Goal: Task Accomplishment & Management: Complete application form

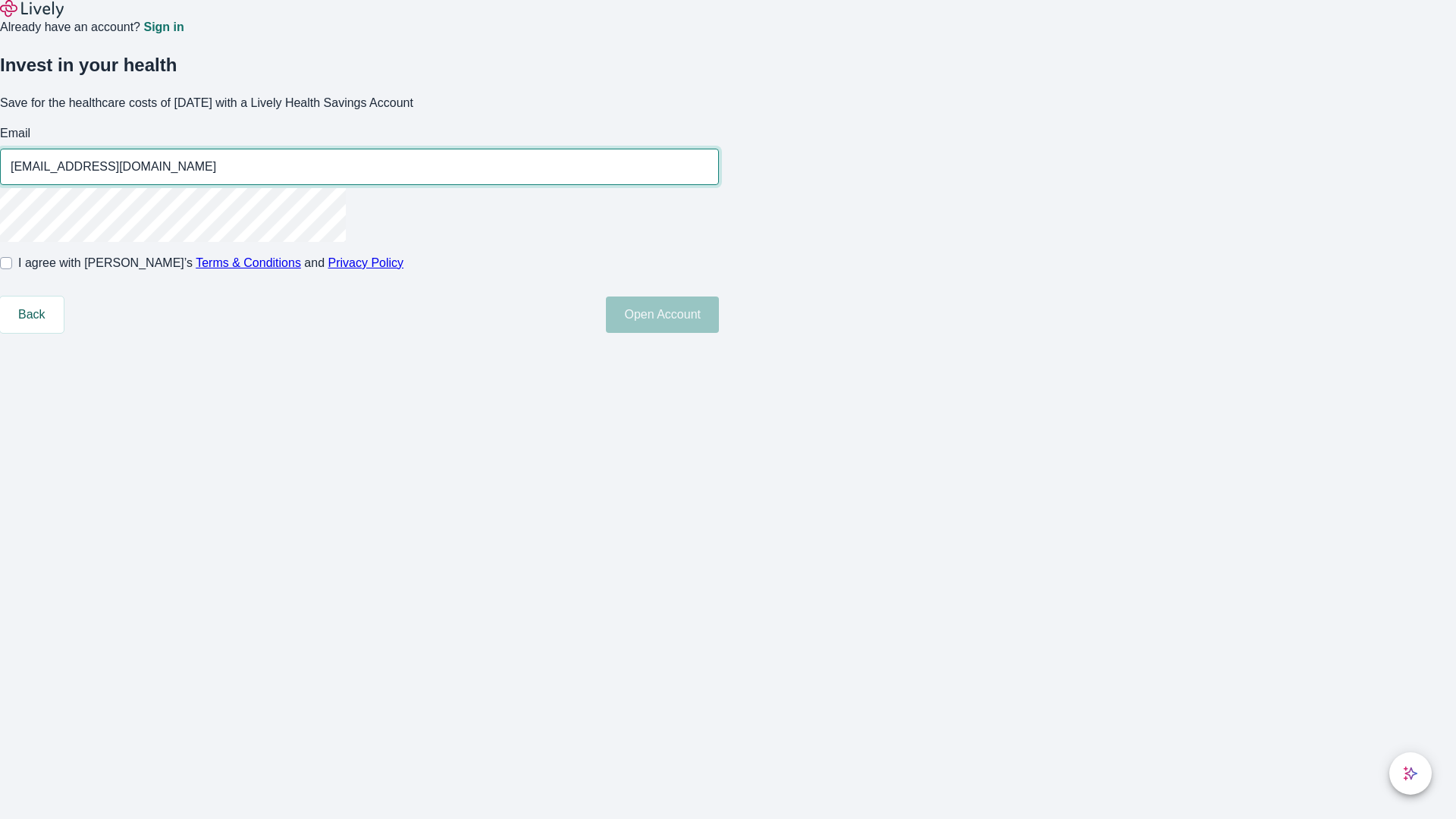
type input "[EMAIL_ADDRESS][DOMAIN_NAME]"
click at [12, 269] on input "I agree with Lively’s Terms & Conditions and Privacy Policy" at bounding box center [6, 263] width 12 height 12
checkbox input "true"
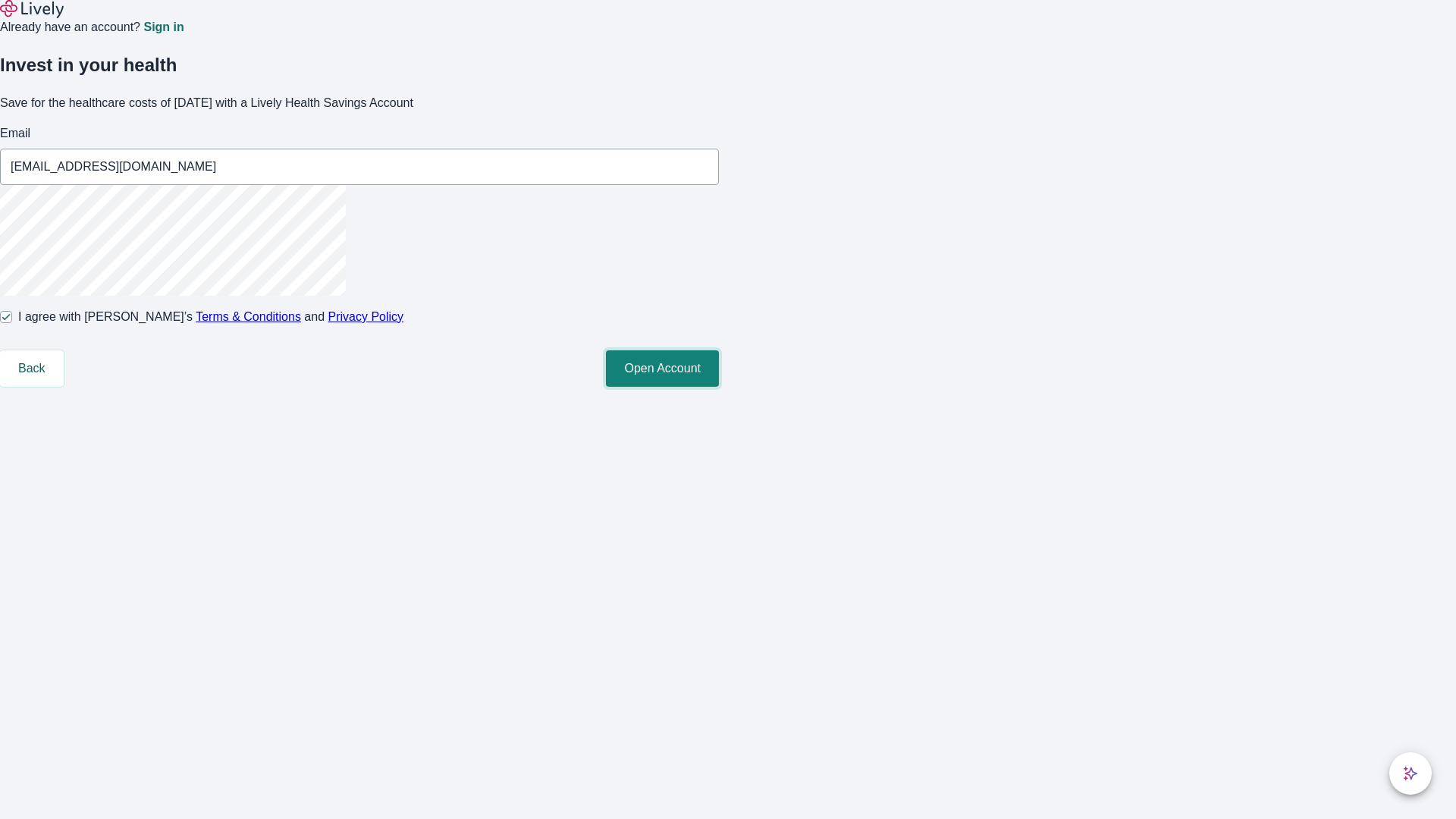
click at [719, 386] on button "Open Account" at bounding box center [662, 368] width 113 height 36
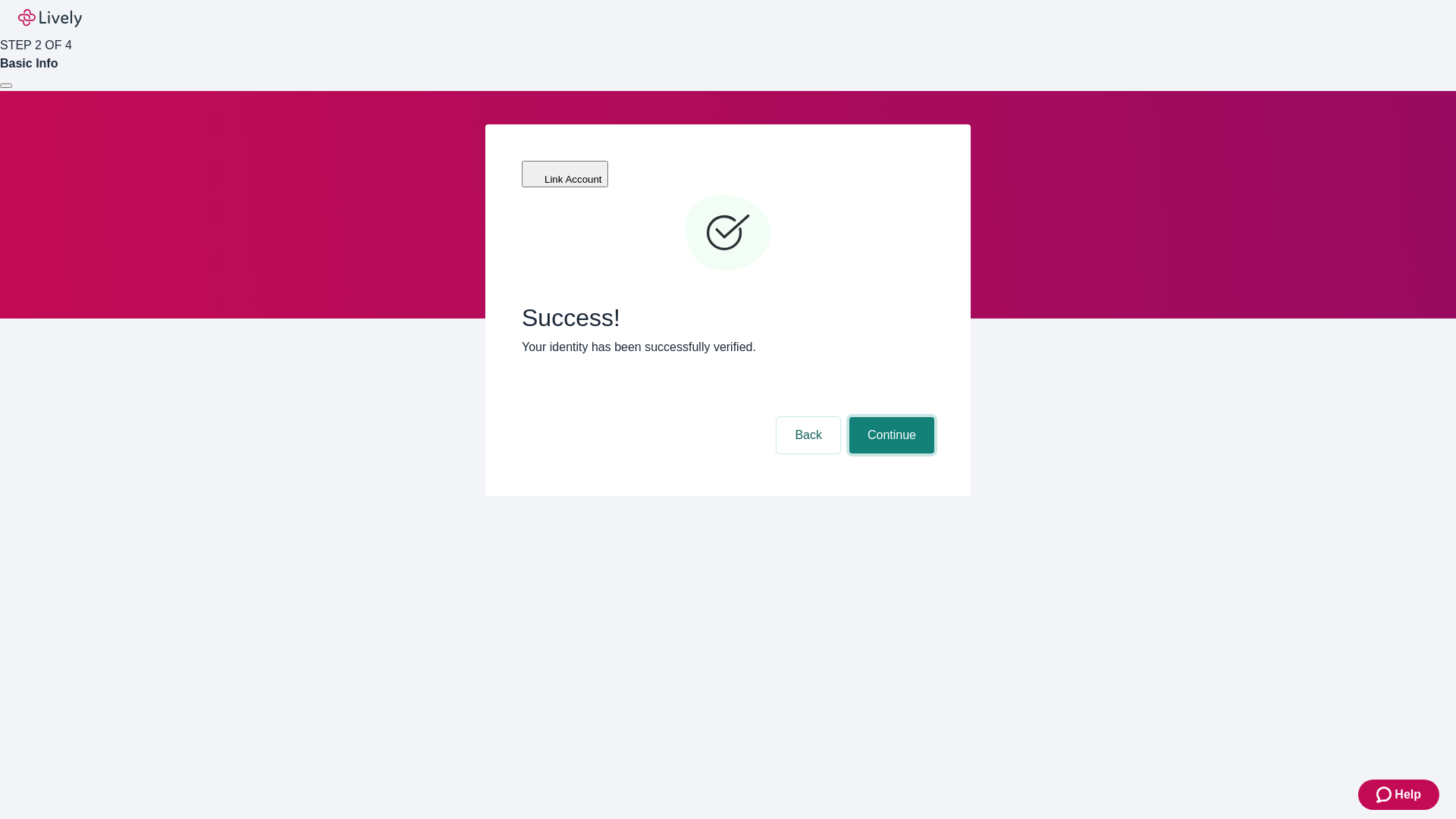
click at [890, 417] on button "Continue" at bounding box center [892, 435] width 85 height 36
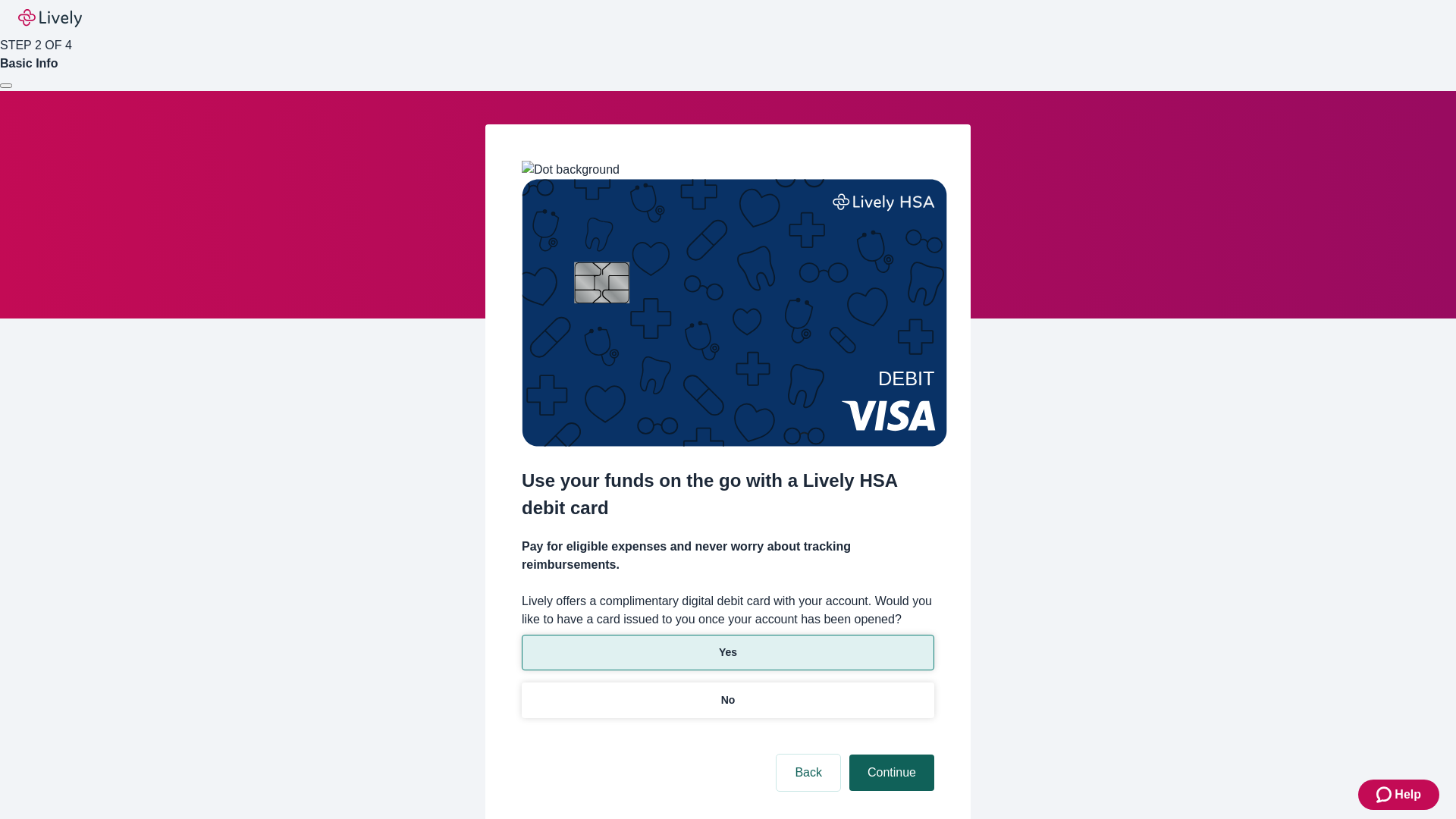
click at [727, 644] on p "Yes" at bounding box center [728, 652] width 18 height 16
click at [890, 754] on button "Continue" at bounding box center [892, 772] width 85 height 36
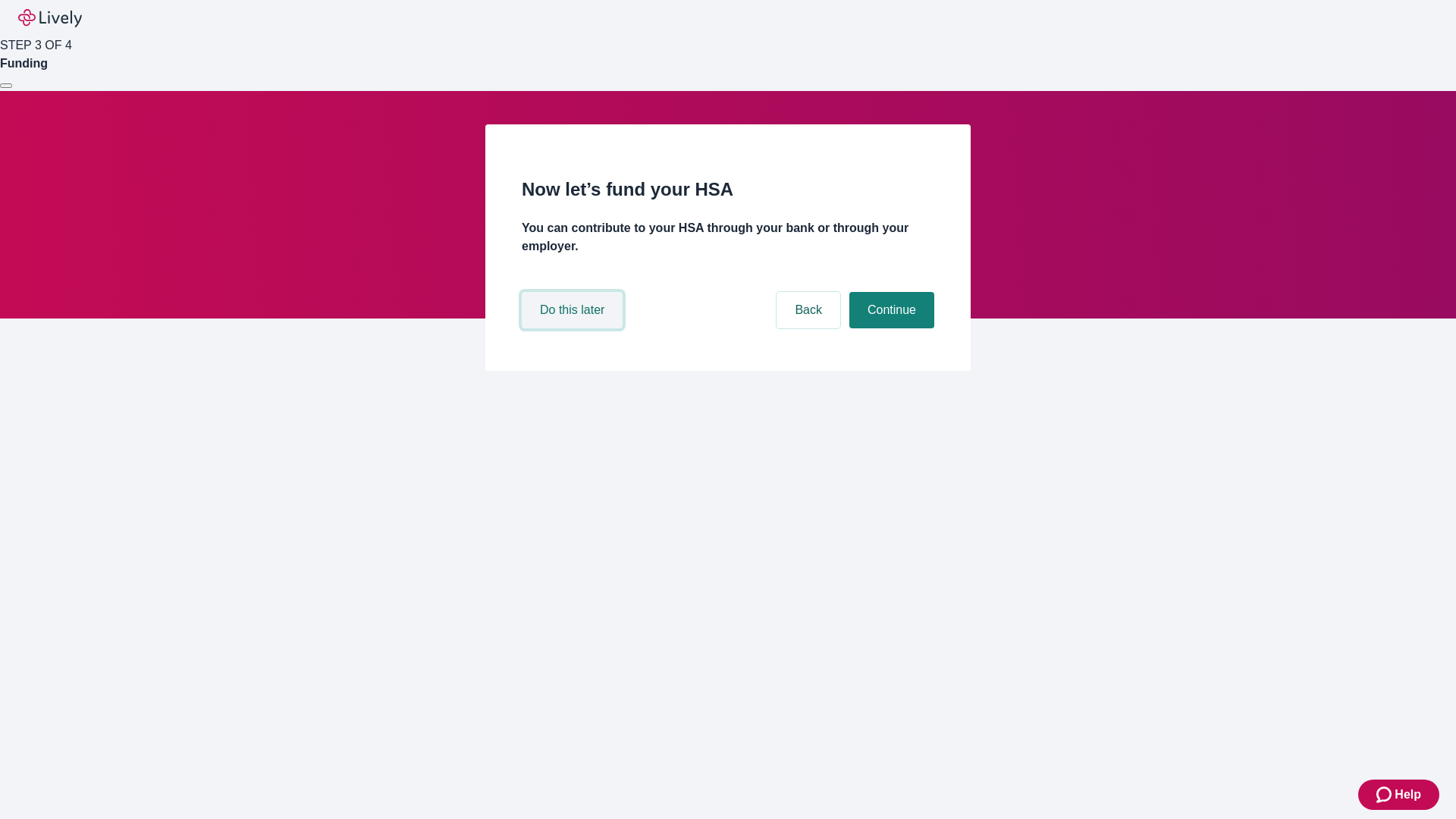
click at [574, 328] on button "Do this later" at bounding box center [572, 310] width 101 height 36
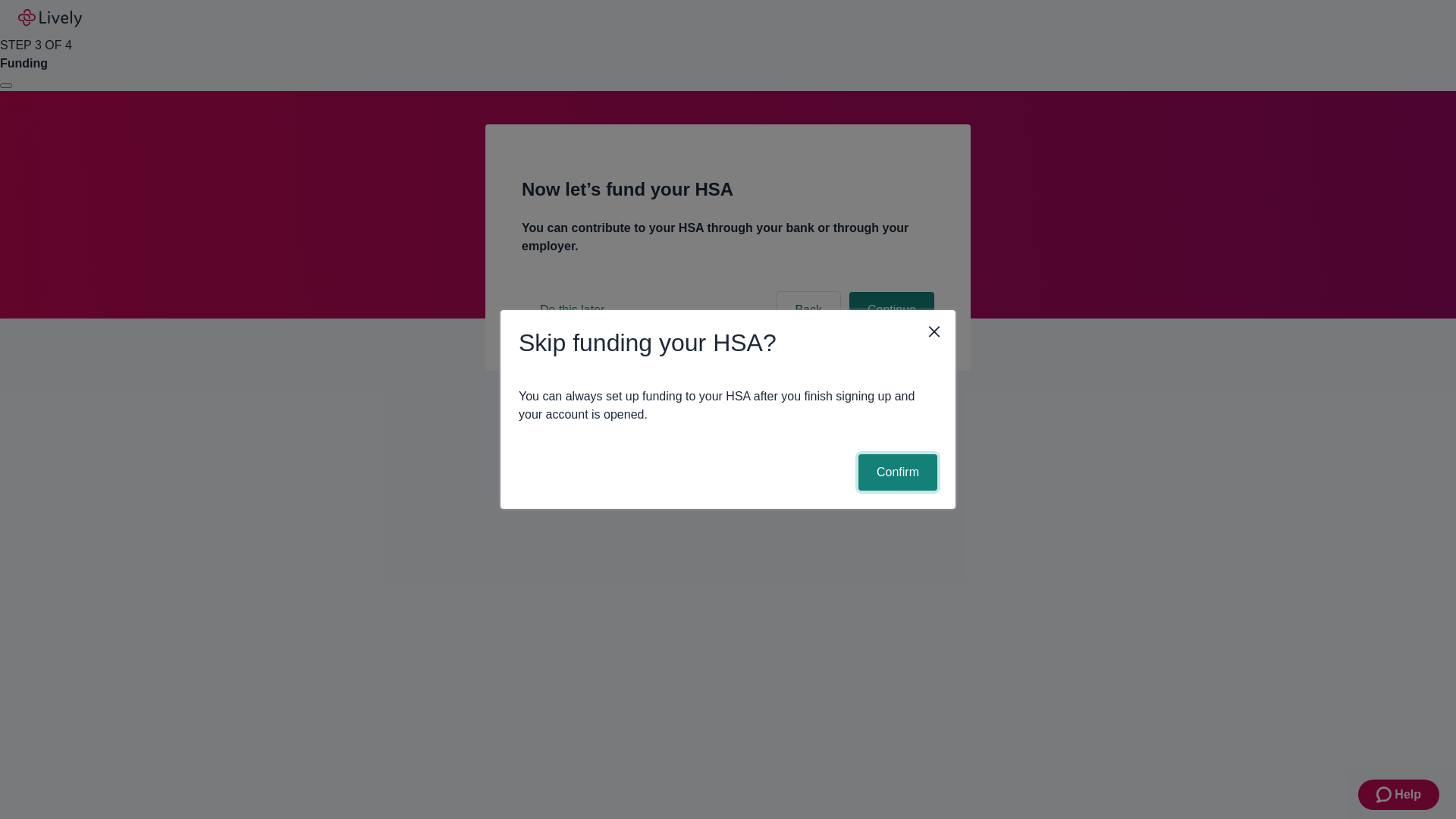
click at [895, 473] on button "Confirm" at bounding box center [897, 472] width 79 height 36
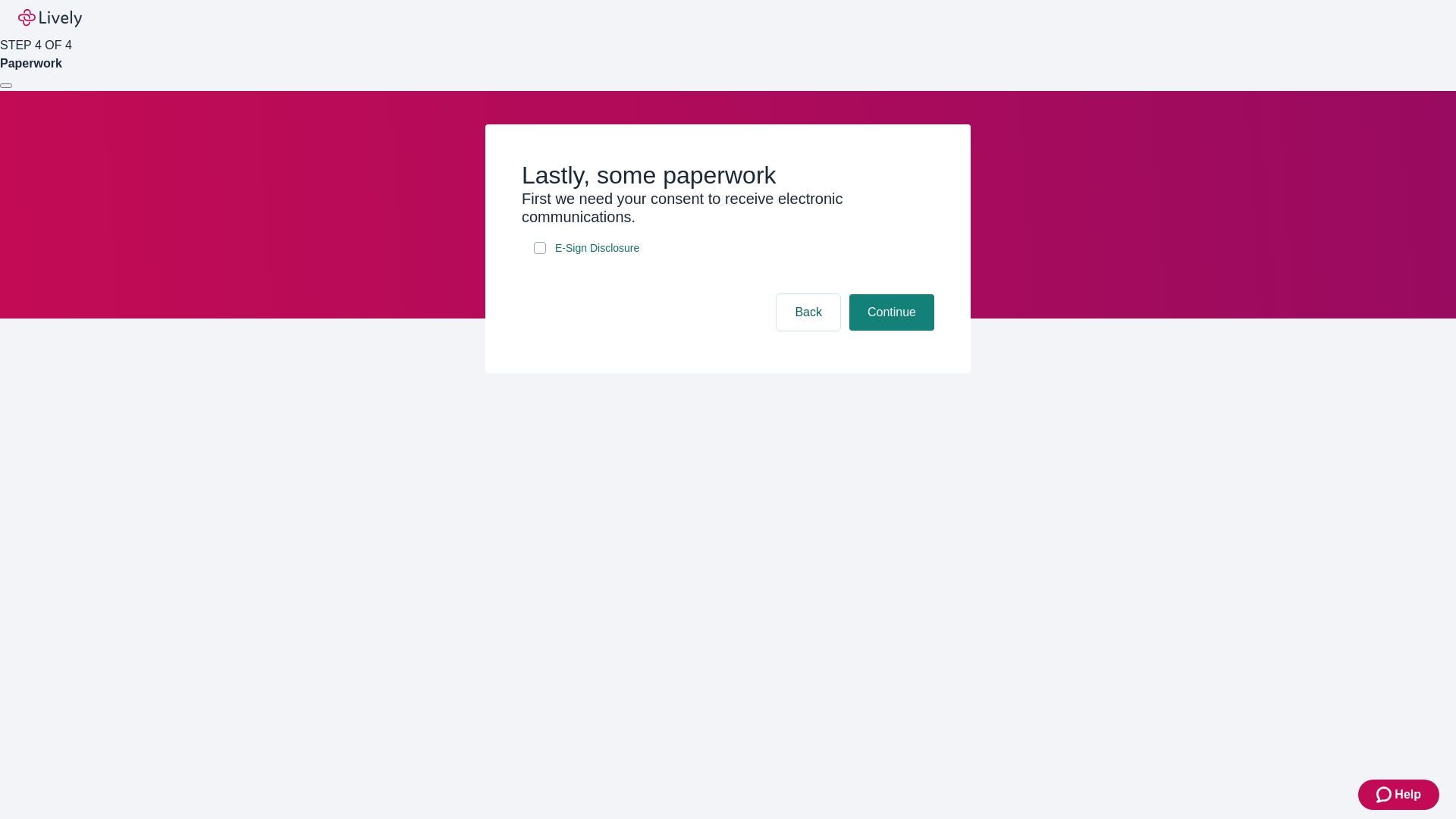
click at [540, 254] on input "E-Sign Disclosure" at bounding box center [540, 247] width 12 height 12
checkbox input "true"
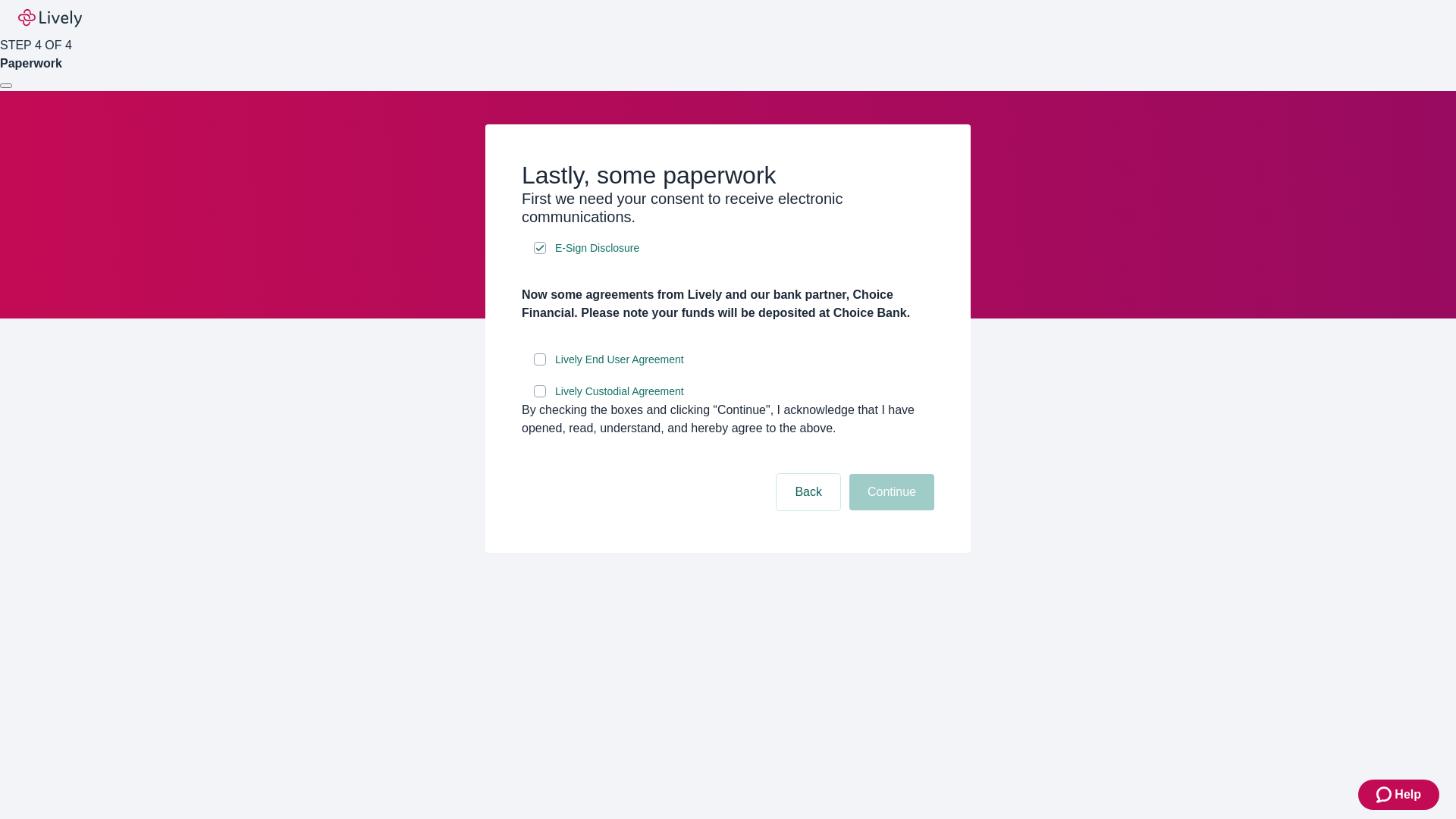
click at [540, 365] on input "Lively End User Agreement" at bounding box center [540, 359] width 12 height 12
checkbox input "true"
click at [540, 398] on input "Lively Custodial Agreement" at bounding box center [540, 391] width 12 height 12
checkbox input "true"
click at [890, 510] on button "Continue" at bounding box center [892, 492] width 85 height 36
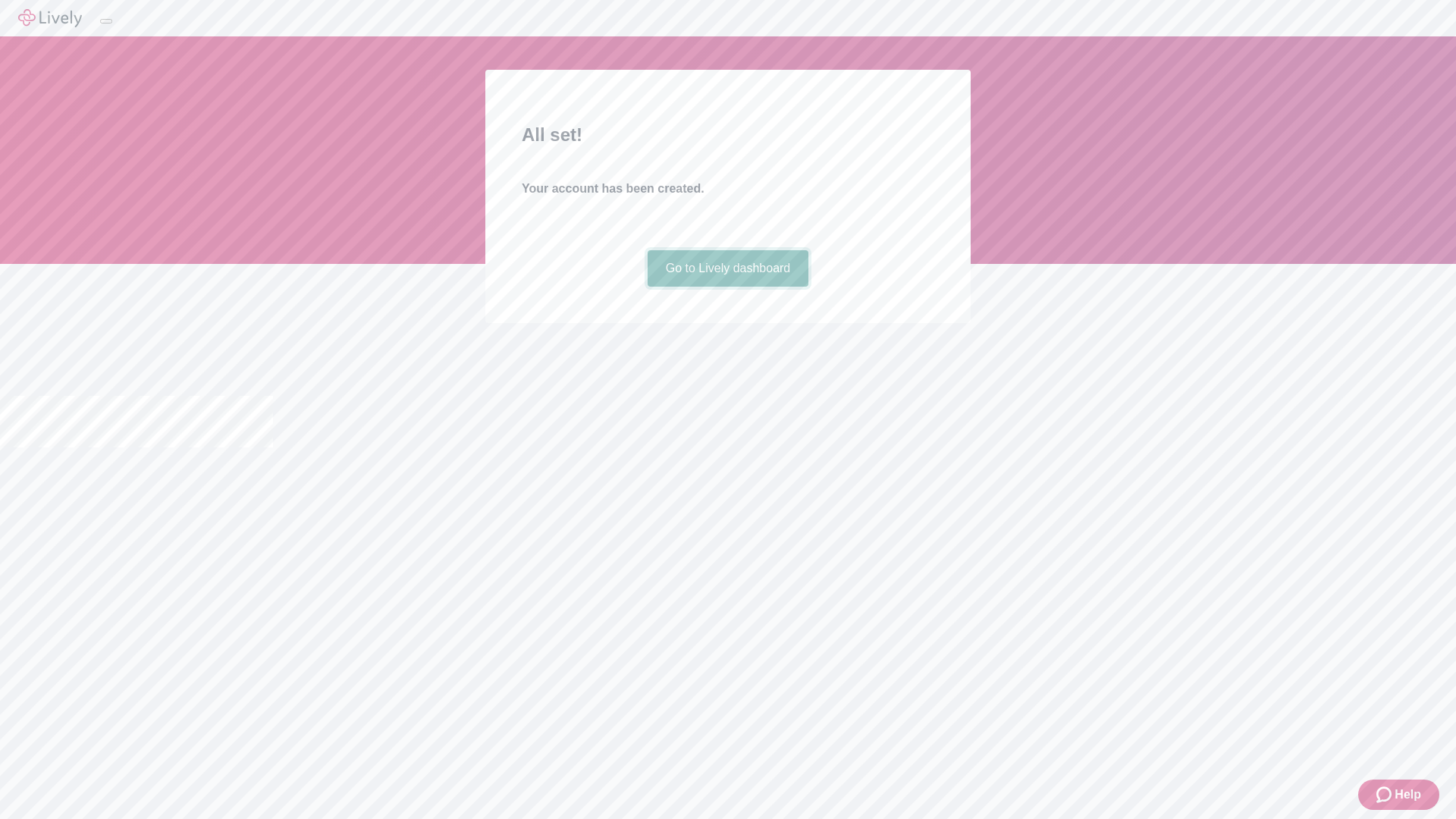
click at [727, 286] on link "Go to Lively dashboard" at bounding box center [729, 268] width 162 height 36
